Goal: Task Accomplishment & Management: Use online tool/utility

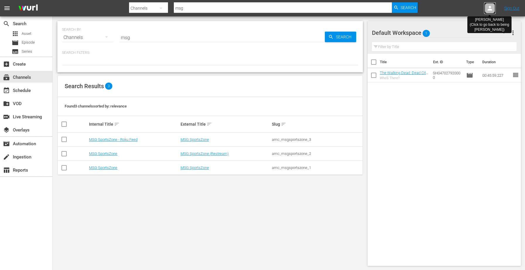
click at [487, 10] on icon at bounding box center [489, 8] width 5 height 5
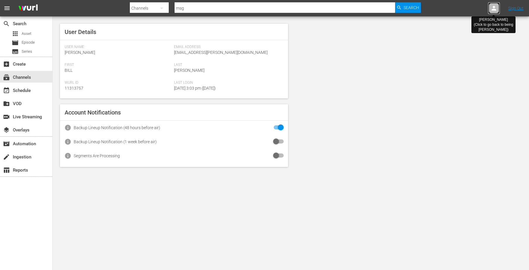
click at [492, 8] on icon at bounding box center [494, 8] width 7 height 7
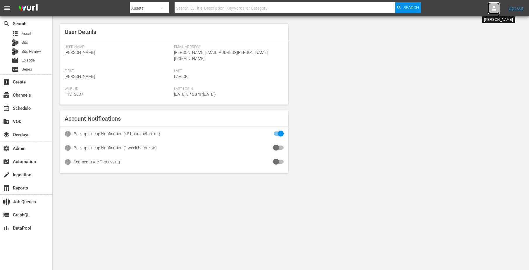
click at [491, 11] on icon at bounding box center [494, 8] width 7 height 7
click at [488, 10] on input "text" at bounding box center [478, 9] width 75 height 14
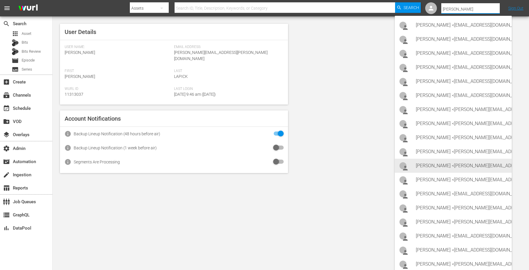
click at [453, 169] on div "Sarah Ashley-Hewitson <sarah@kidoodle.tv>" at bounding box center [461, 166] width 91 height 14
type input "Sarah Ashley-Hewitson (11314797)"
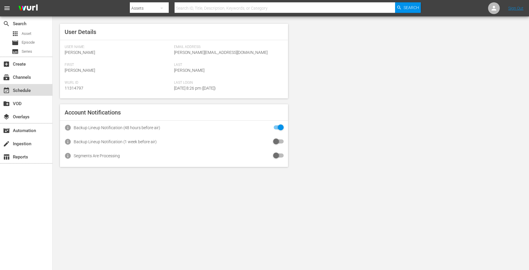
click at [27, 89] on div "event_available Schedule" at bounding box center [16, 89] width 33 height 5
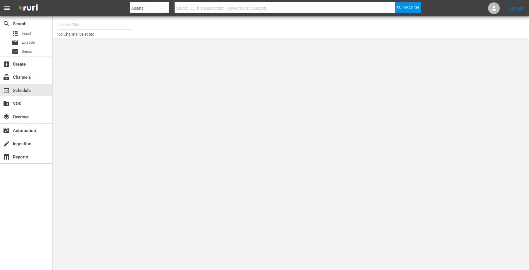
click at [72, 27] on input "text" at bounding box center [94, 25] width 75 height 14
click at [83, 99] on body "menu Search By Assets Search ID, Title, Description, Keywords, or Category Sear…" at bounding box center [264, 135] width 529 height 270
